Goal: Information Seeking & Learning: Learn about a topic

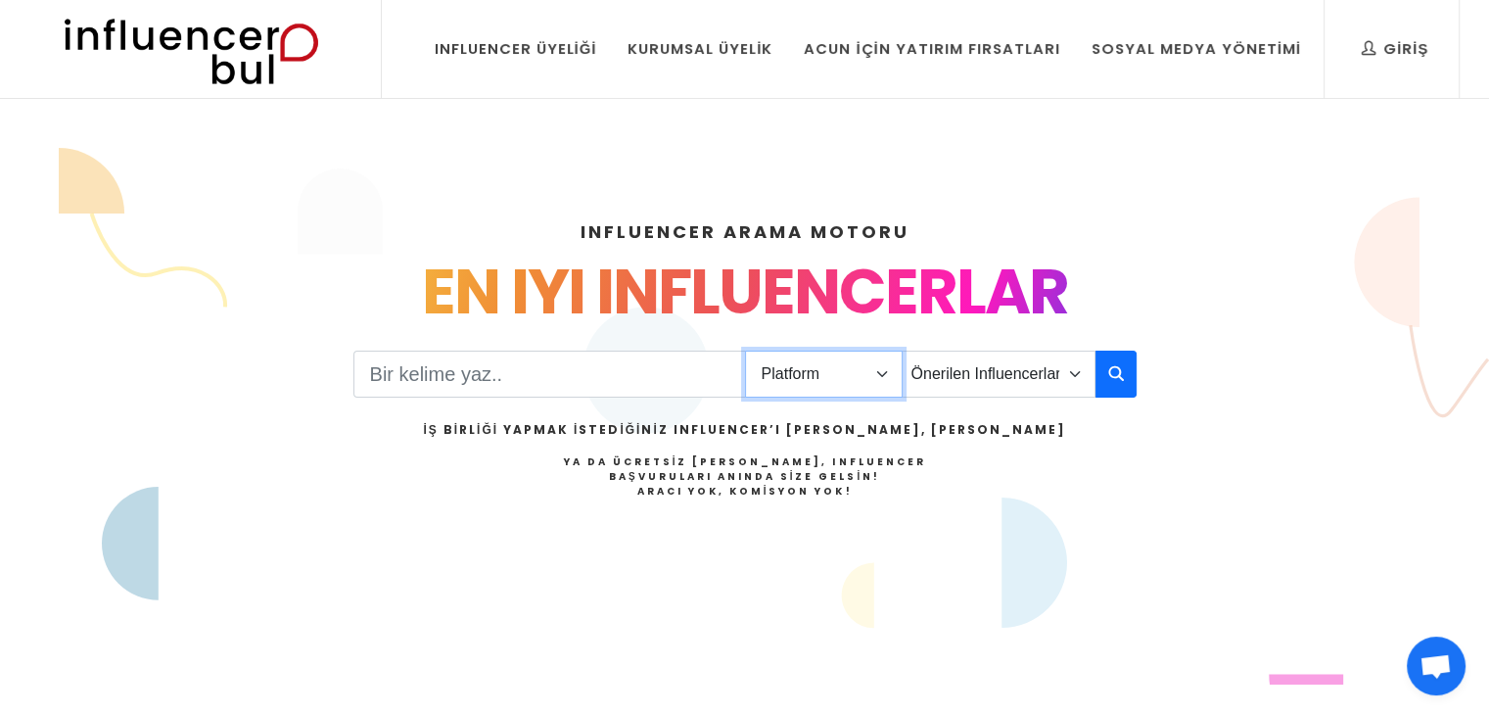
click at [866, 385] on select "Platform Instagram Facebook Youtube Tiktok Twitter Twitch" at bounding box center [824, 373] width 158 height 47
select select "1"
click at [745, 350] on select "Platform Instagram Facebook Youtube Tiktok Twitter Twitch" at bounding box center [824, 373] width 158 height 47
click at [1037, 391] on select "Önerilen Influencerlar Aile & [PERSON_NAME] & [PERSON_NAME] [PERSON_NAME] & Giy…" at bounding box center [999, 373] width 194 height 47
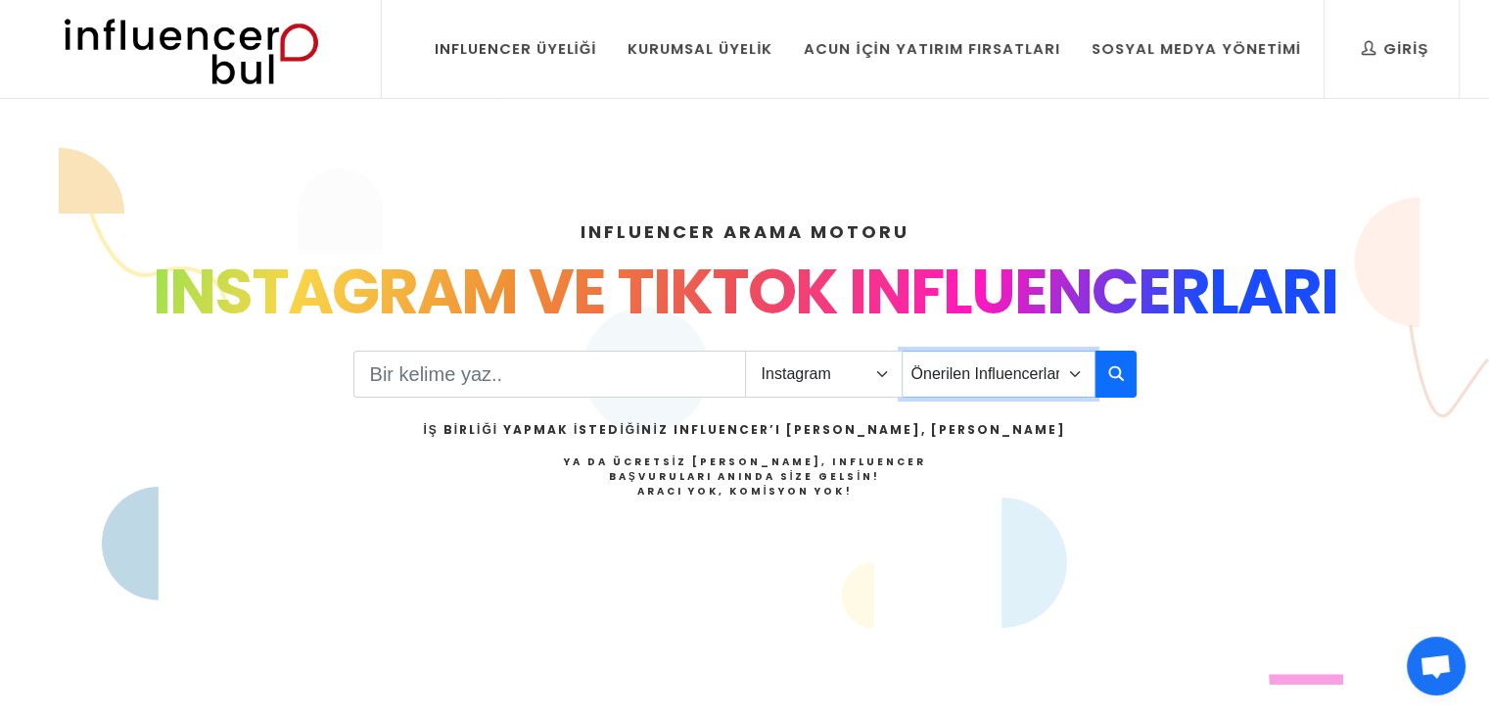
select select "2"
click at [902, 350] on select "Önerilen Influencerlar Aile & Çocuk & Ebeveyn Alışveriş & Giyim & Aksesuar Arab…" at bounding box center [999, 373] width 194 height 47
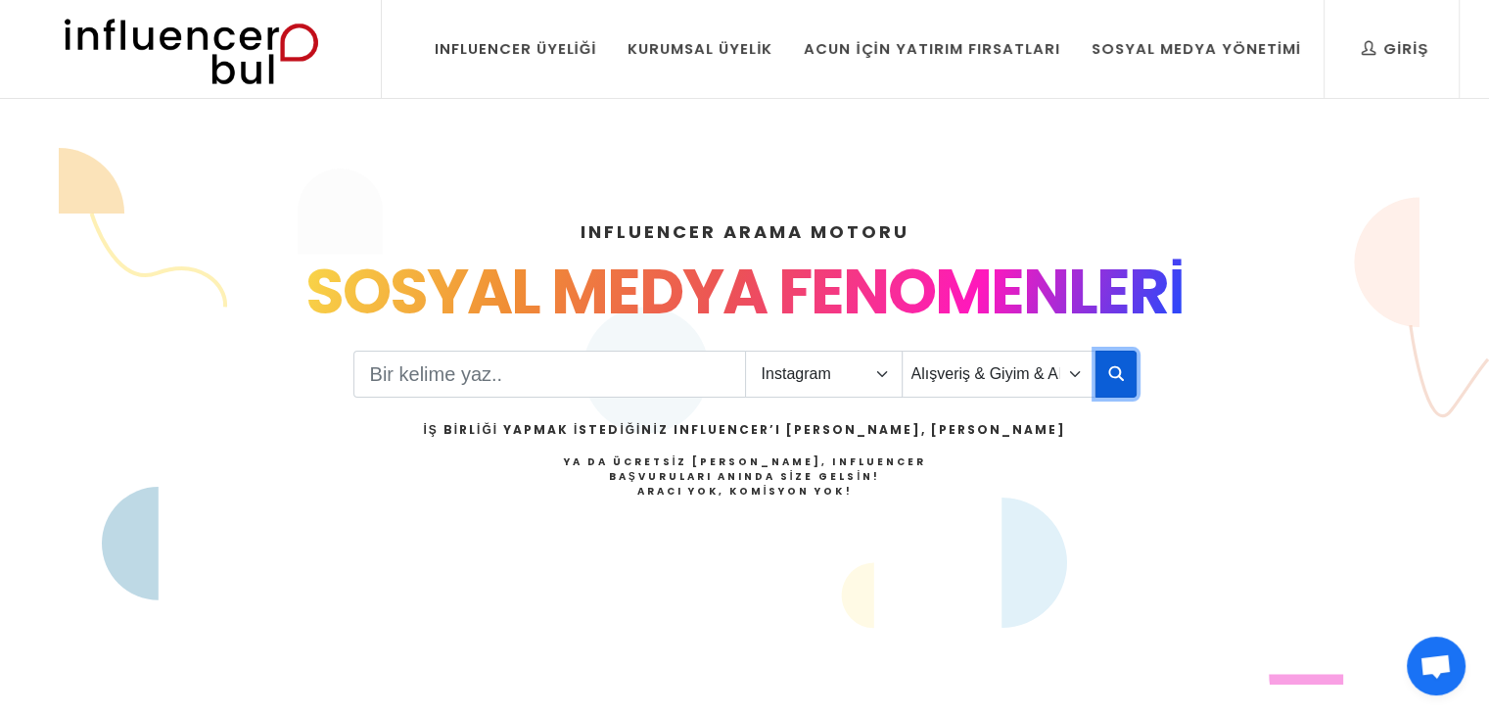
click at [1124, 385] on button "button" at bounding box center [1115, 373] width 41 height 47
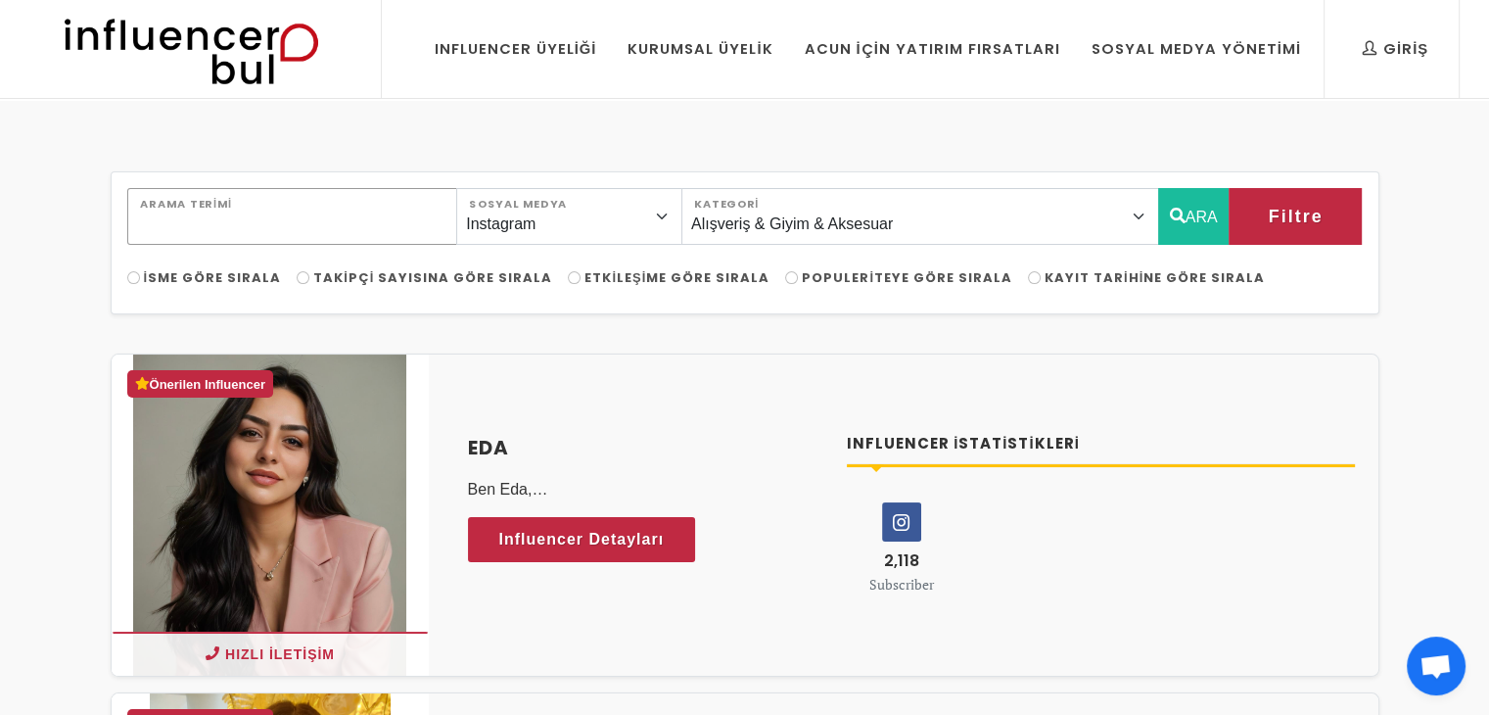
click at [380, 227] on input "Arama Terimi" at bounding box center [292, 216] width 331 height 57
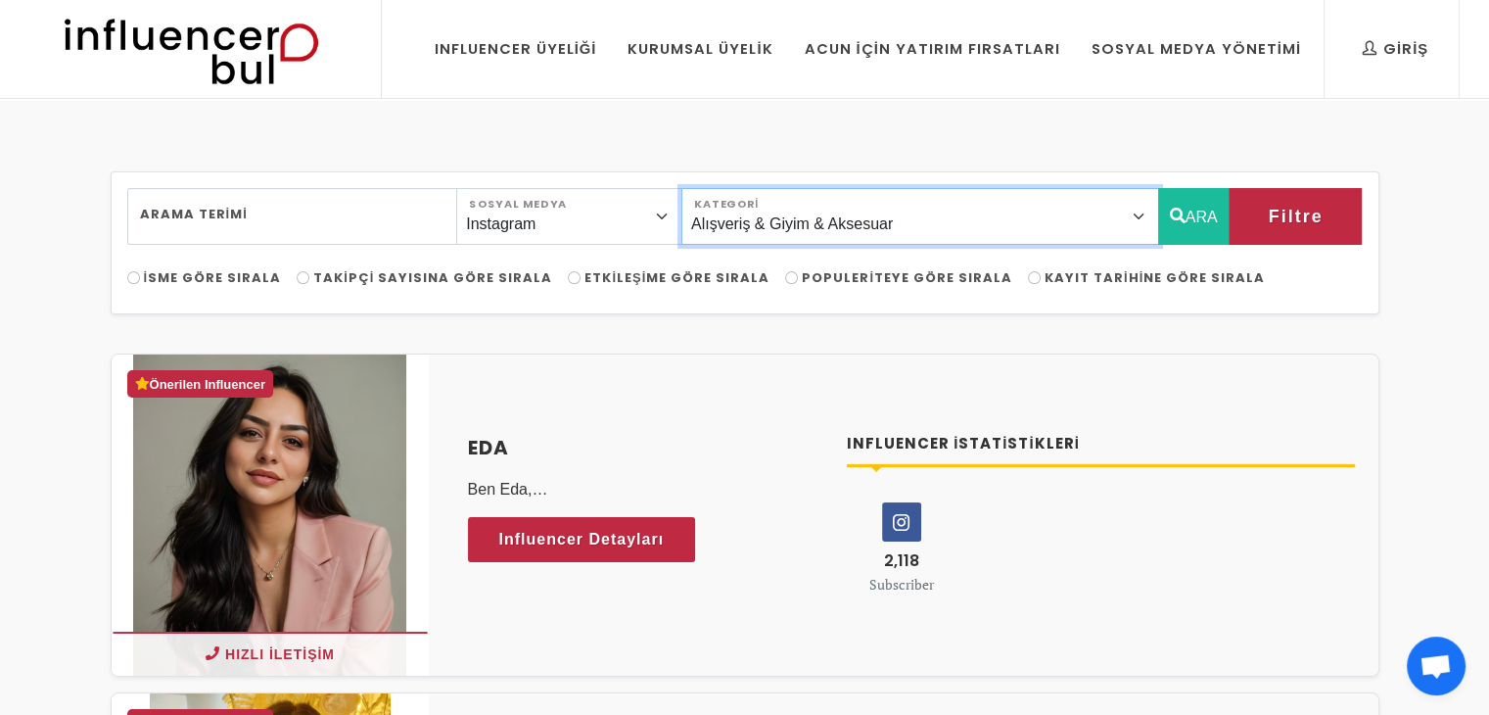
click at [1108, 221] on select "Önerilen Influencerlar Aile & [PERSON_NAME] & [PERSON_NAME] [PERSON_NAME] & Giy…" at bounding box center [920, 216] width 478 height 57
select select "14"
click at [725, 188] on select "Önerilen Influencerlar Aile & [PERSON_NAME] & [PERSON_NAME] [PERSON_NAME] & Giy…" at bounding box center [920, 216] width 478 height 57
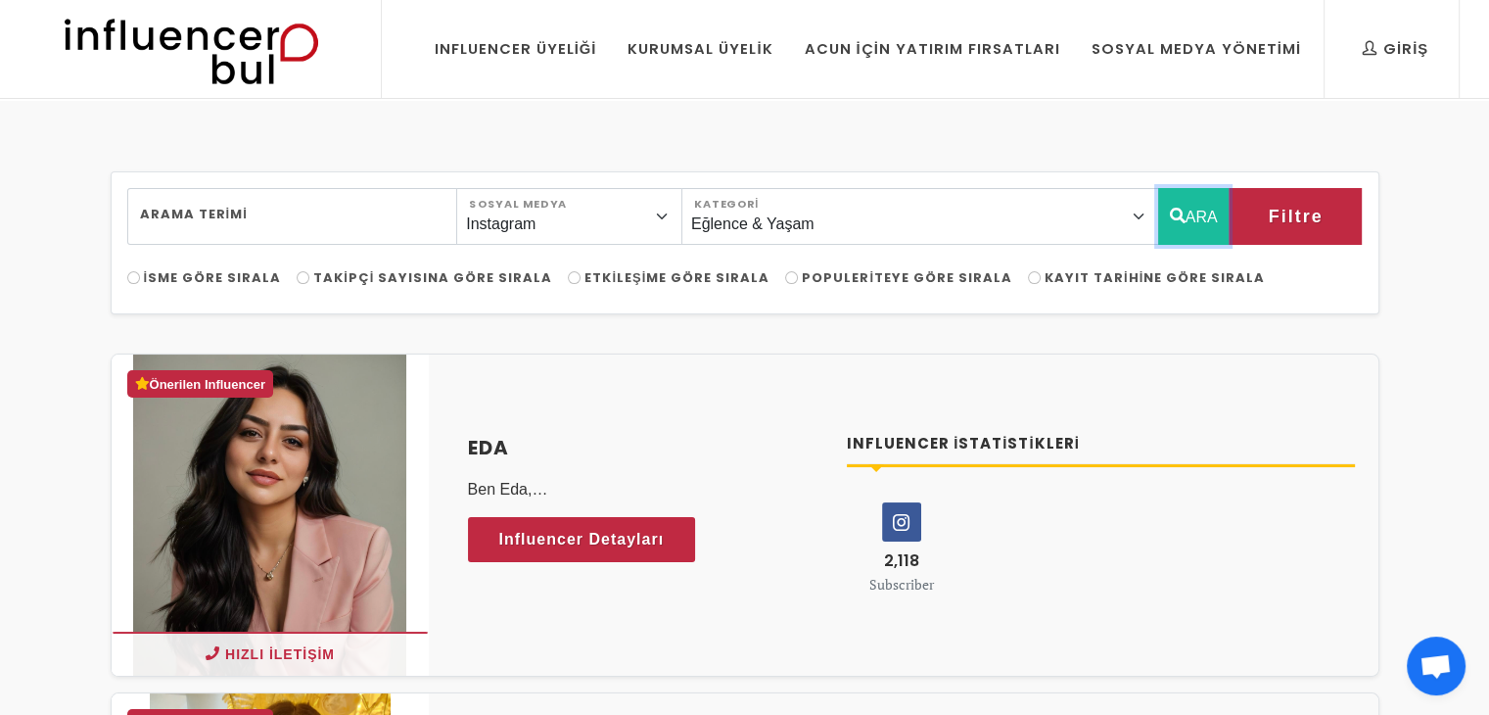
click at [1179, 233] on button "ARA" at bounding box center [1193, 216] width 71 height 57
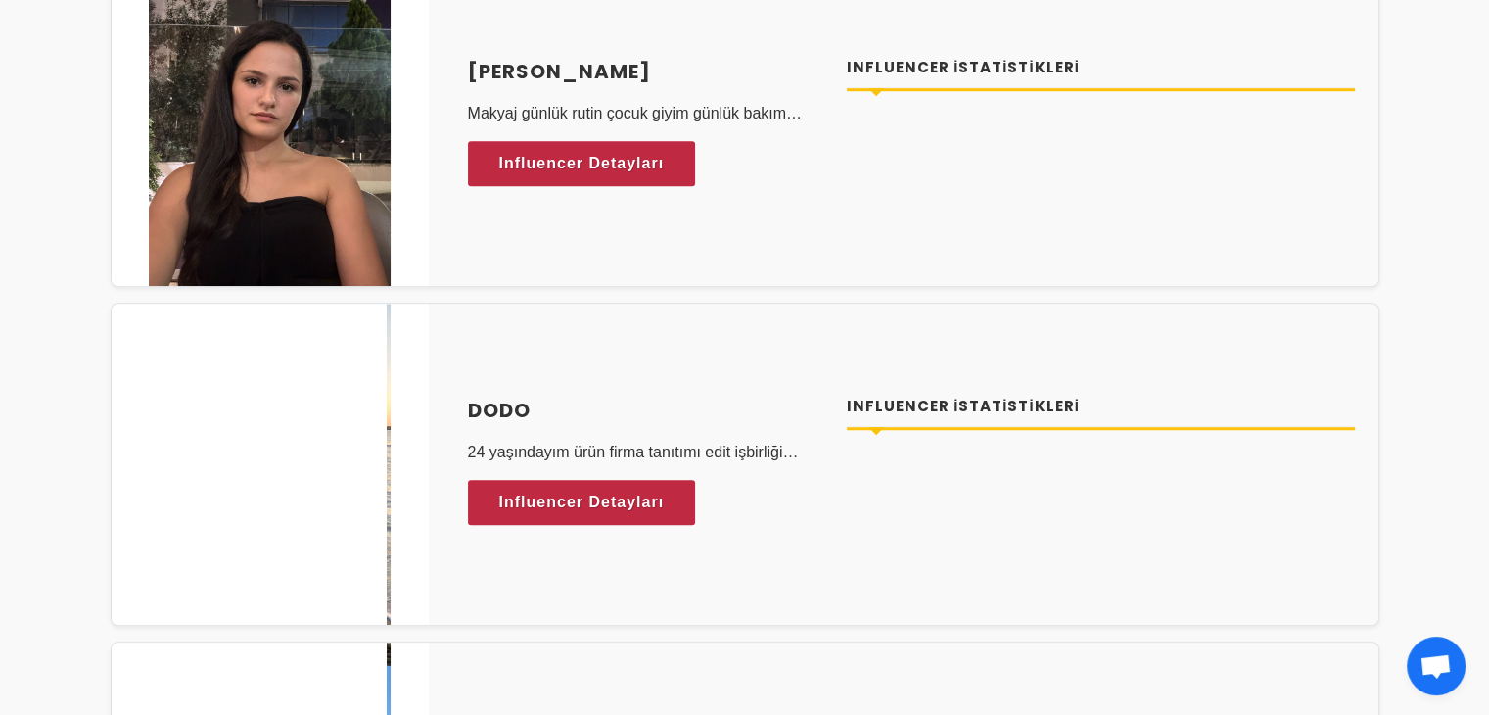
scroll to position [1762, 0]
